Goal: Information Seeking & Learning: Learn about a topic

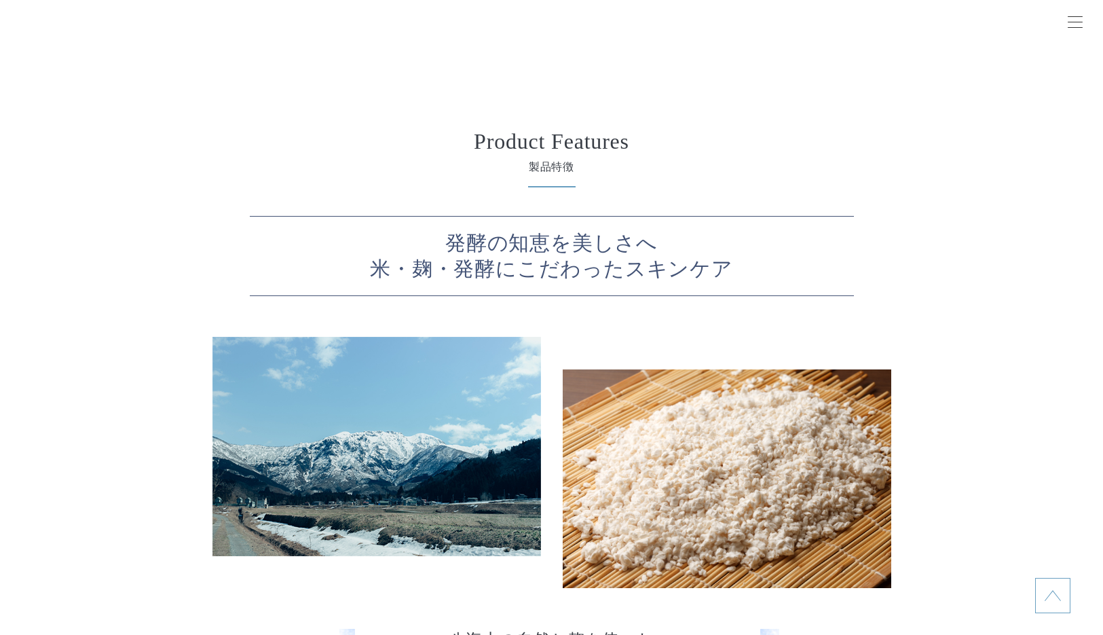
scroll to position [2987, 0]
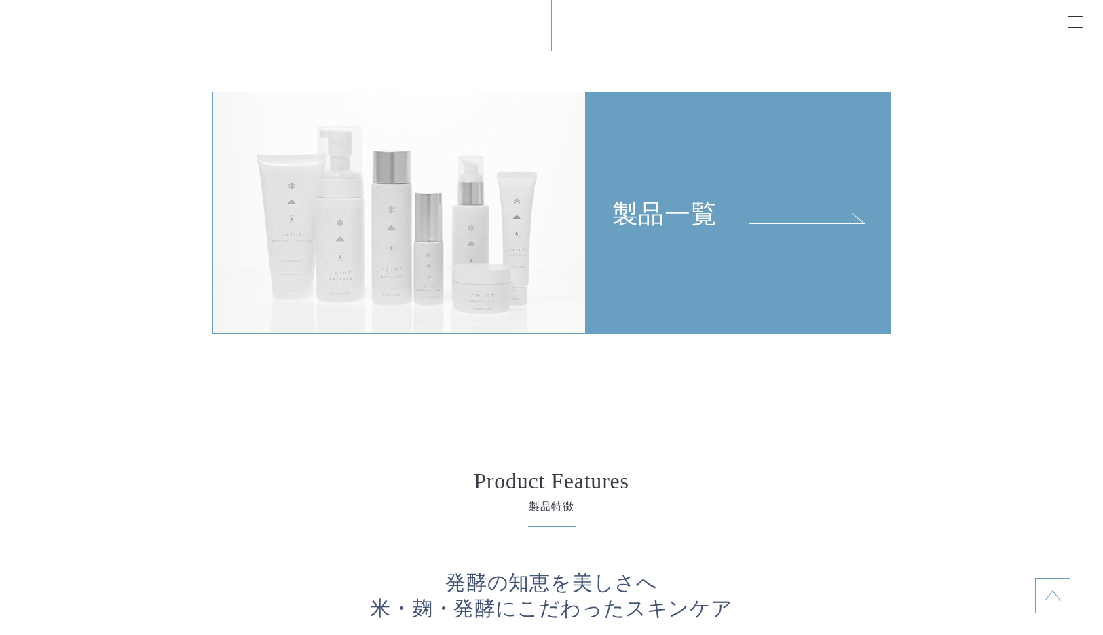
click at [787, 280] on link "製品一覧" at bounding box center [738, 213] width 305 height 242
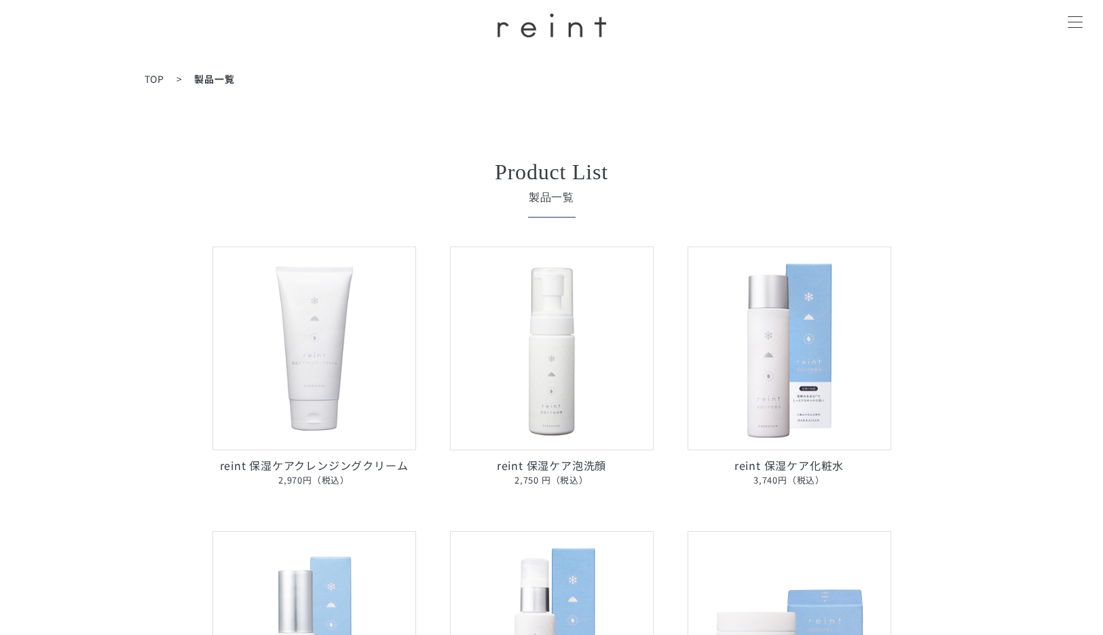
click at [595, 410] on img at bounding box center [552, 348] width 204 height 204
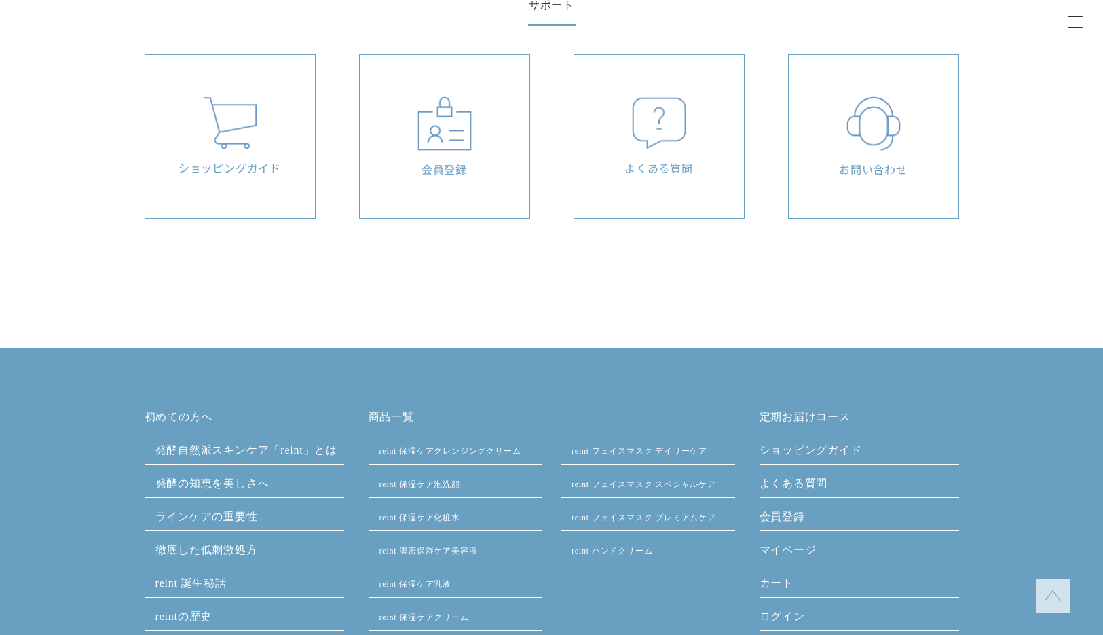
scroll to position [1561, 0]
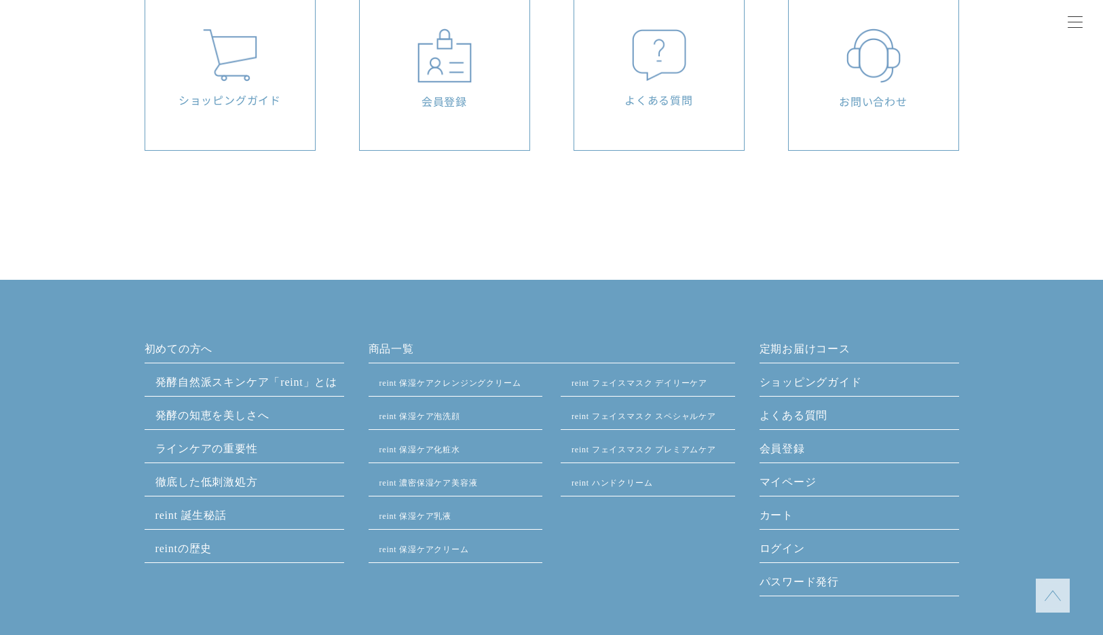
click at [198, 510] on link "reint 誕生秘話" at bounding box center [190, 515] width 71 height 12
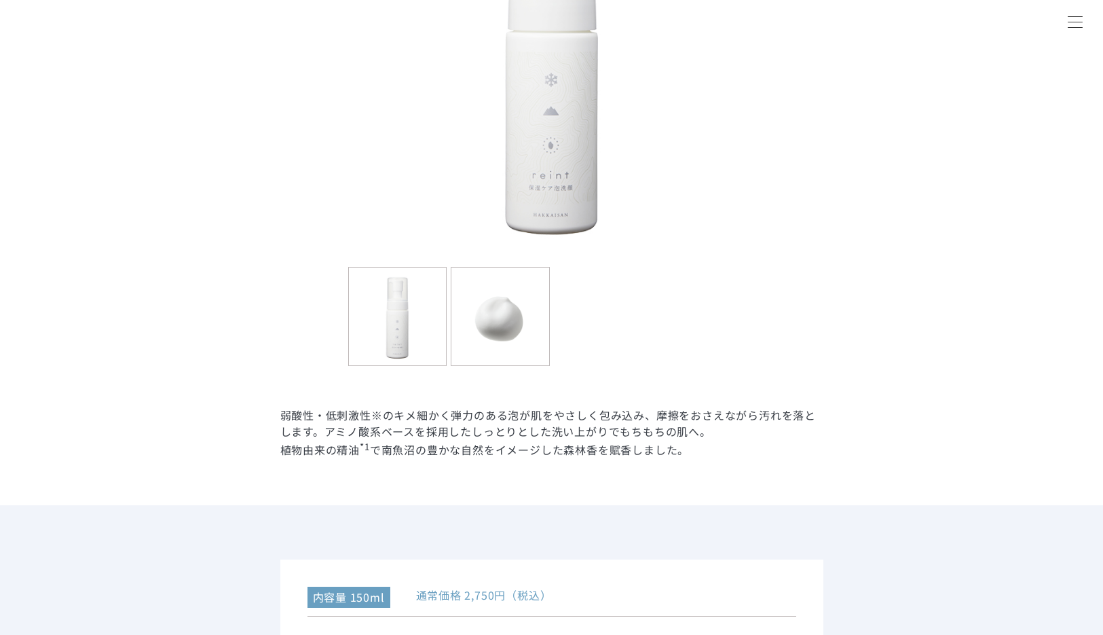
scroll to position [475, 0]
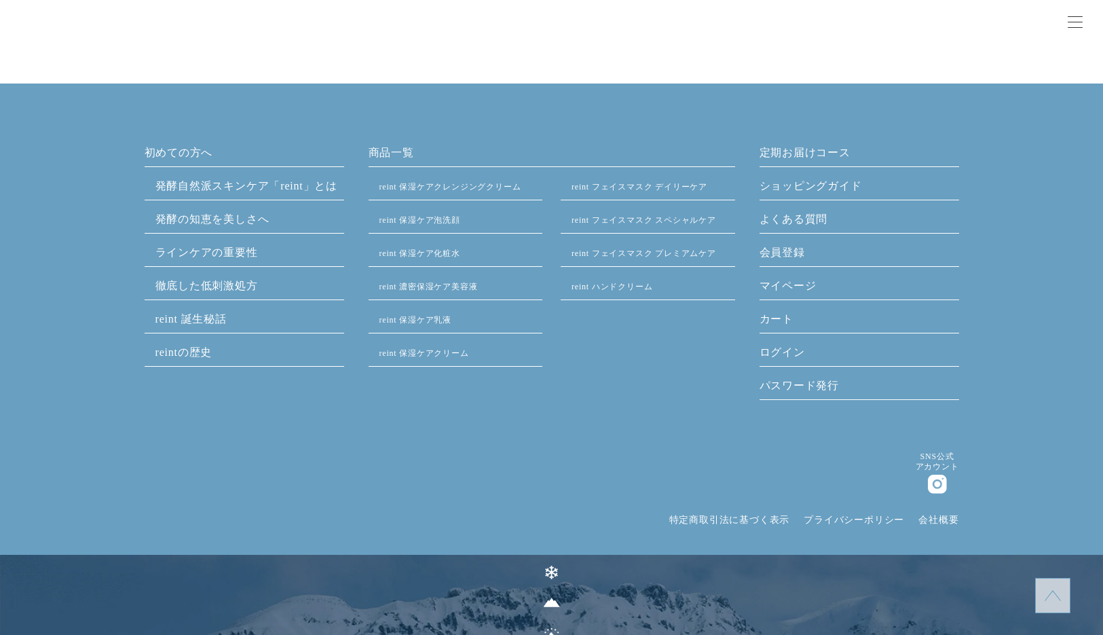
scroll to position [3733, 0]
